Goal: Task Accomplishment & Management: Complete application form

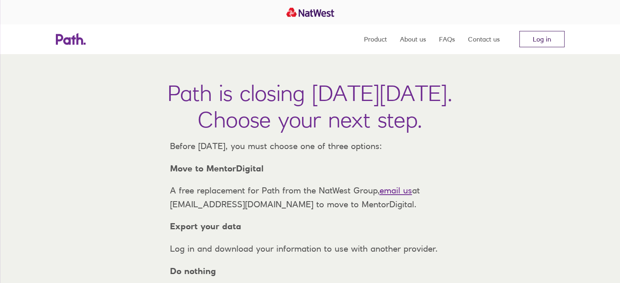
click at [551, 40] on link "Log in" at bounding box center [541, 39] width 45 height 16
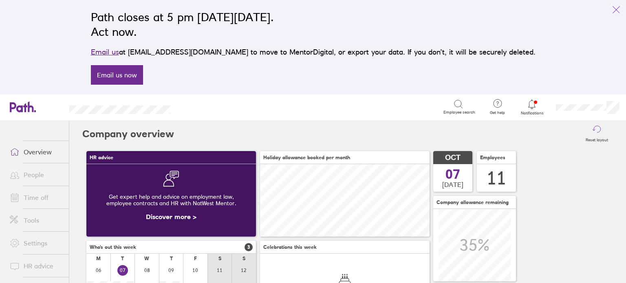
scroll to position [72, 170]
click at [536, 111] on span "Notifications" at bounding box center [532, 113] width 26 height 5
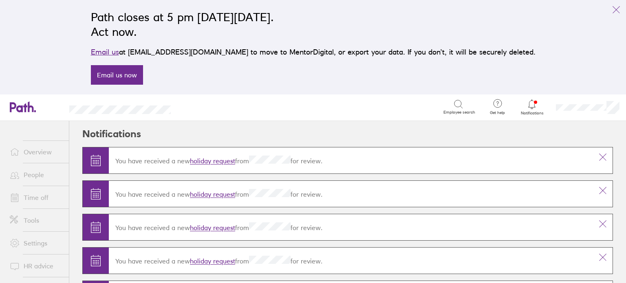
click at [48, 194] on link "Time off" at bounding box center [36, 198] width 66 height 16
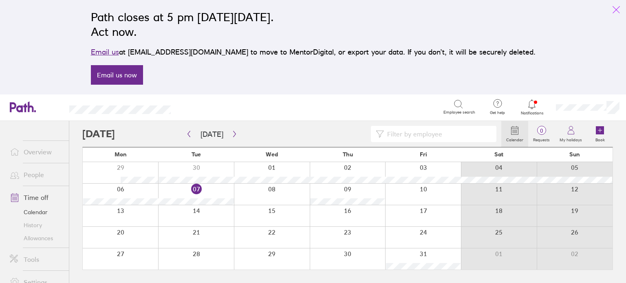
click at [615, 7] on icon "link" at bounding box center [616, 10] width 10 height 10
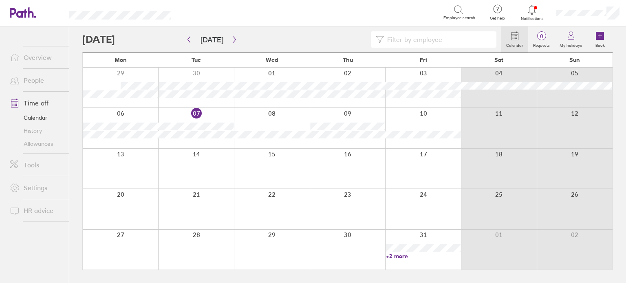
click at [218, 117] on div at bounding box center [196, 128] width 76 height 40
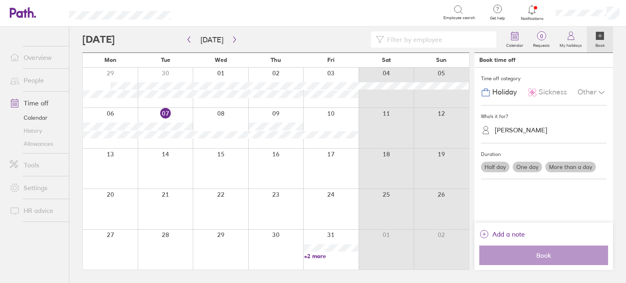
click at [530, 129] on div "[PERSON_NAME]" at bounding box center [521, 130] width 53 height 8
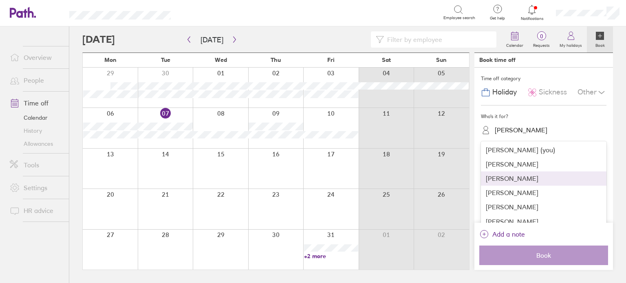
scroll to position [39, 0]
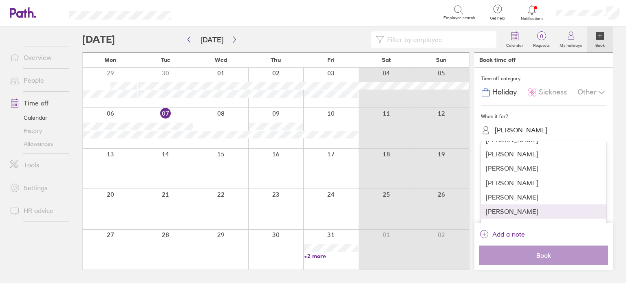
click at [512, 213] on div "[PERSON_NAME]" at bounding box center [544, 212] width 126 height 14
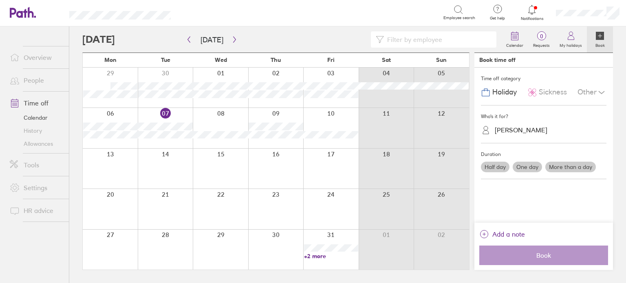
click at [557, 90] on span "Sickness" at bounding box center [553, 92] width 28 height 9
click at [556, 165] on label "More than a day" at bounding box center [570, 167] width 51 height 11
click at [0, 0] on input "More than a day" at bounding box center [0, 0] width 0 height 0
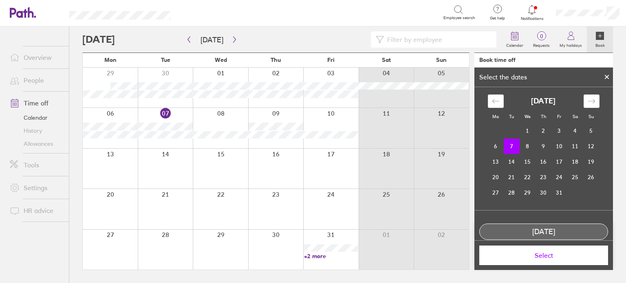
click at [498, 147] on td "6" at bounding box center [496, 146] width 16 height 15
click at [504, 146] on td "7" at bounding box center [512, 146] width 16 height 15
click at [497, 150] on td "6" at bounding box center [496, 146] width 16 height 15
click at [540, 257] on span "Select" at bounding box center [543, 255] width 117 height 7
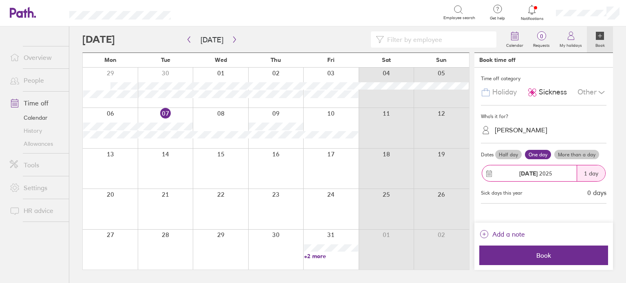
click at [546, 174] on span "[DATE]" at bounding box center [535, 173] width 33 height 7
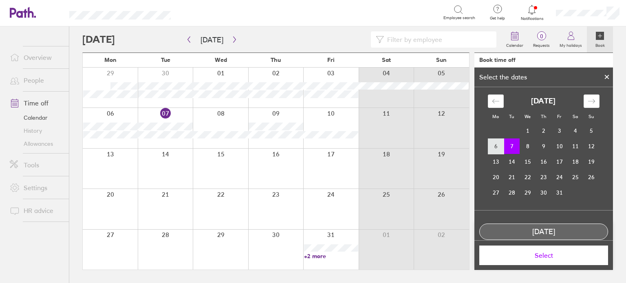
click at [496, 146] on td "6" at bounding box center [496, 146] width 16 height 15
click at [541, 257] on span "Select" at bounding box center [543, 255] width 117 height 7
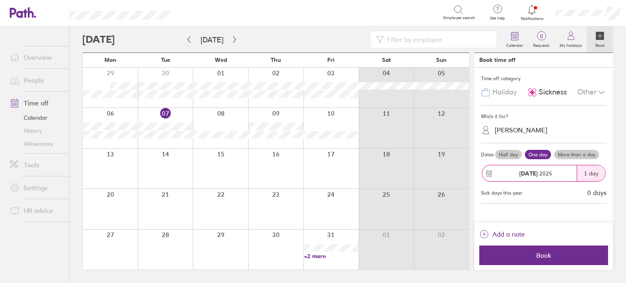
click at [572, 150] on label "More than a day" at bounding box center [576, 155] width 45 height 10
click at [0, 0] on input "More than a day" at bounding box center [0, 0] width 0 height 0
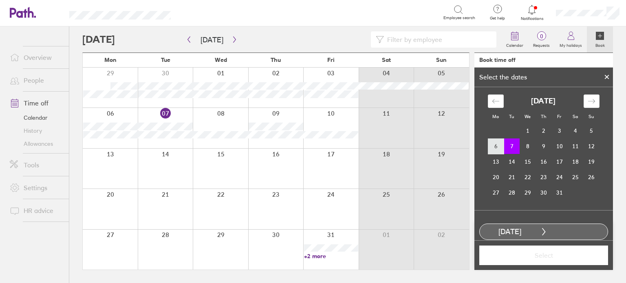
click at [492, 148] on td "6" at bounding box center [496, 146] width 16 height 15
click at [507, 148] on td "7" at bounding box center [512, 146] width 16 height 15
click at [535, 253] on span "Select" at bounding box center [543, 255] width 117 height 7
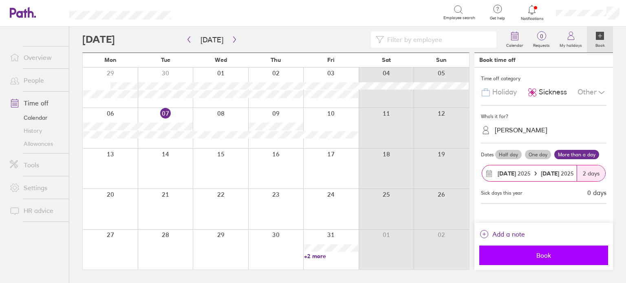
click at [532, 257] on span "Book" at bounding box center [543, 255] width 117 height 7
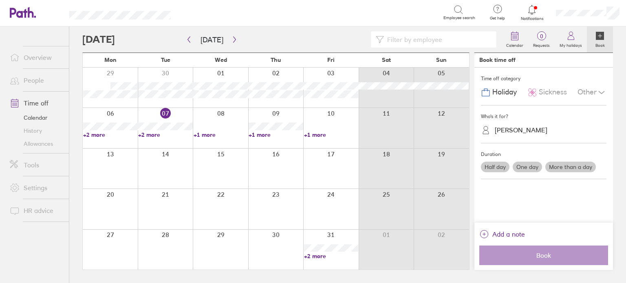
click at [535, 14] on icon at bounding box center [532, 10] width 10 height 10
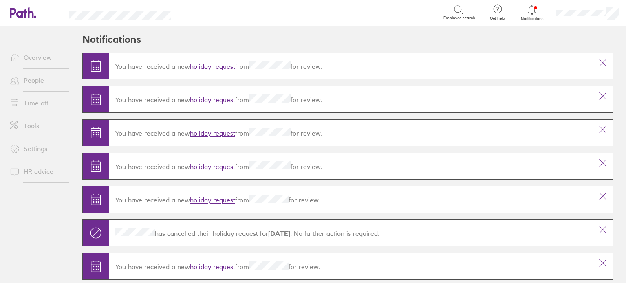
click at [525, 9] on div at bounding box center [532, 9] width 26 height 11
click at [227, 63] on link "holiday request" at bounding box center [212, 67] width 45 height 8
